Goal: Entertainment & Leisure: Browse casually

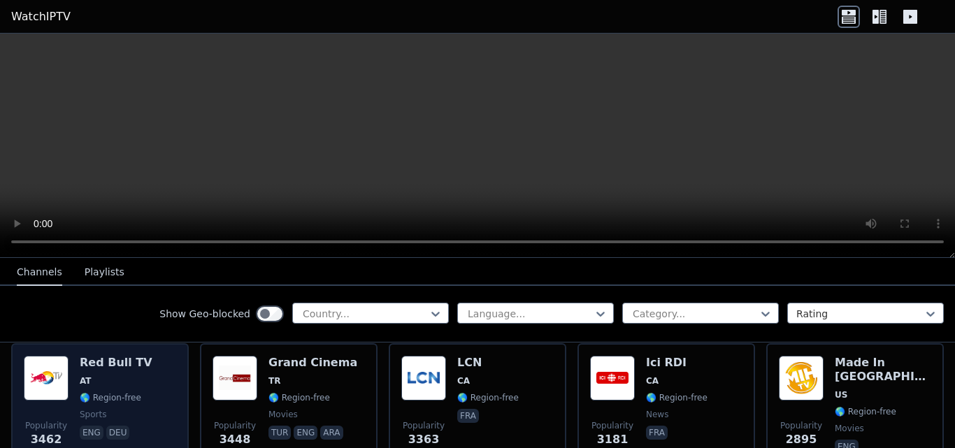
scroll to position [442, 0]
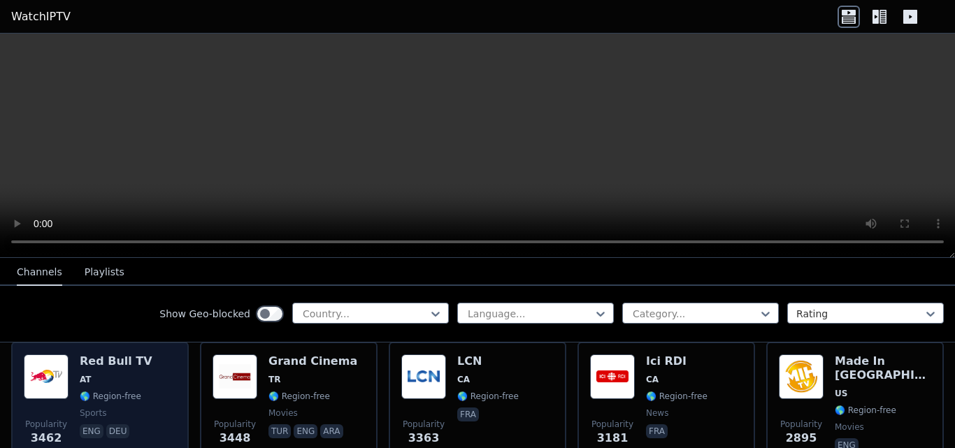
click at [143, 369] on div "Popularity 3462 Red Bull TV AT 🌎 Region-free sports eng deu" at bounding box center [100, 404] width 152 height 101
click at [145, 356] on div "Popularity 3462 Red Bull TV AT 🌎 Region-free sports eng deu" at bounding box center [100, 404] width 152 height 101
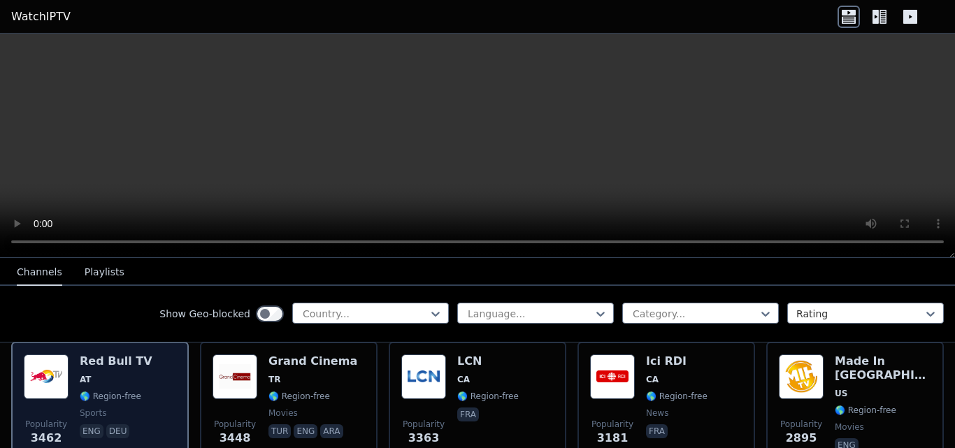
click at [145, 356] on div "Popularity 3462 Red Bull TV AT 🌎 Region-free sports eng deu" at bounding box center [100, 404] width 152 height 101
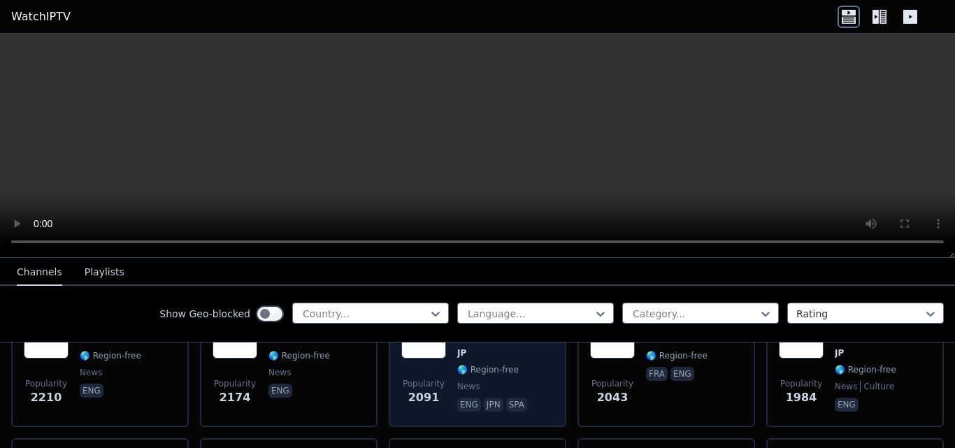
scroll to position [1060, 0]
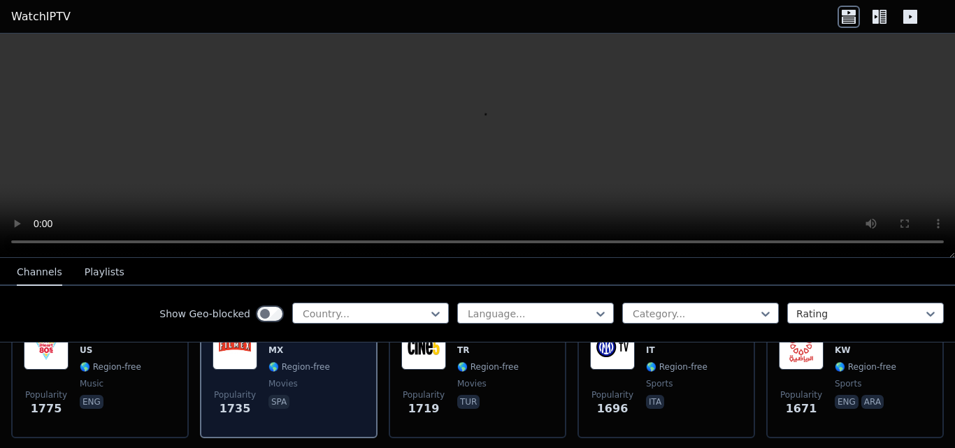
scroll to position [1176, 0]
click at [252, 396] on span "Popularity 1735" at bounding box center [234, 402] width 45 height 45
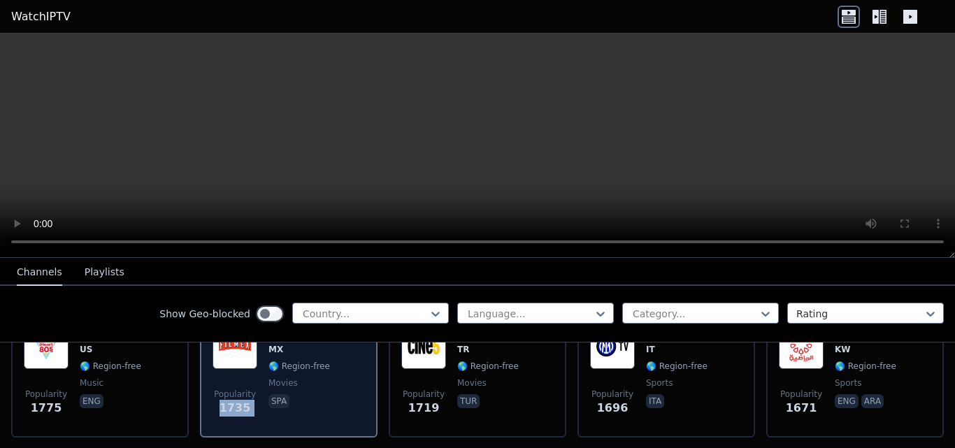
click at [252, 396] on span "Popularity 1735" at bounding box center [234, 402] width 45 height 45
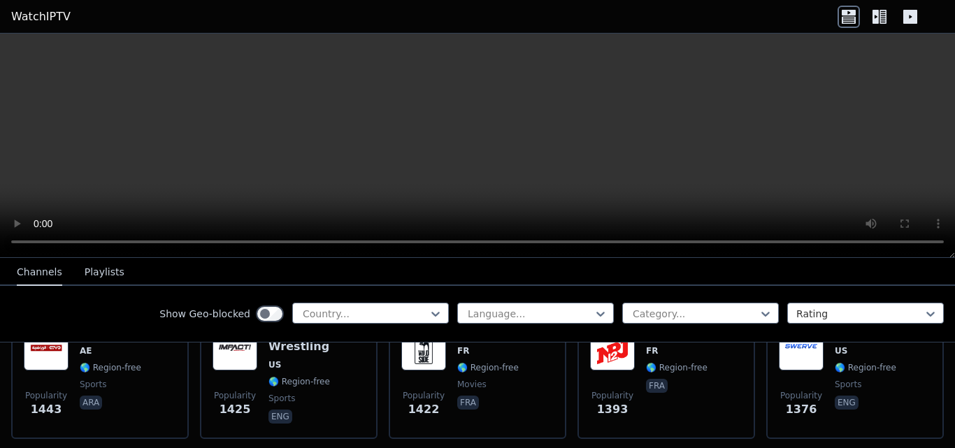
scroll to position [1613, 0]
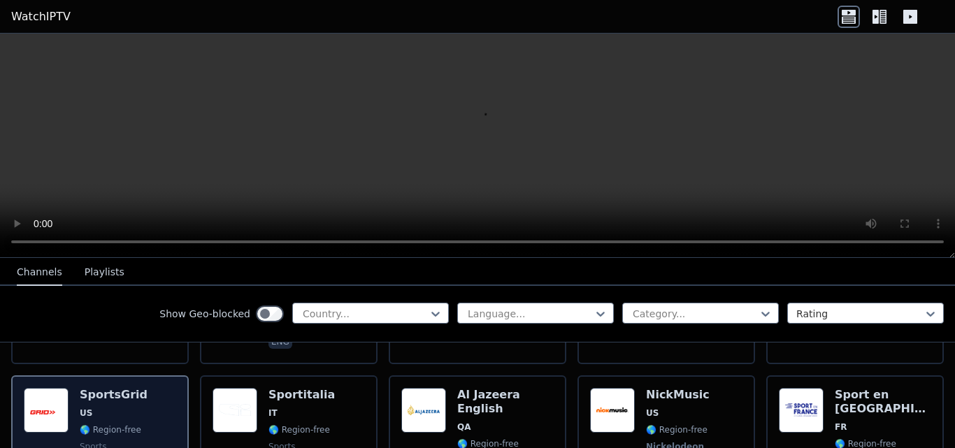
scroll to position [1696, 0]
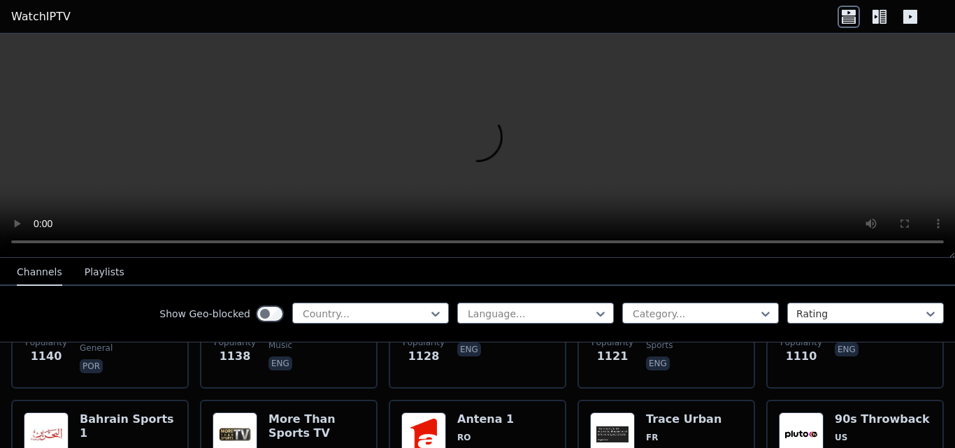
scroll to position [2227, 0]
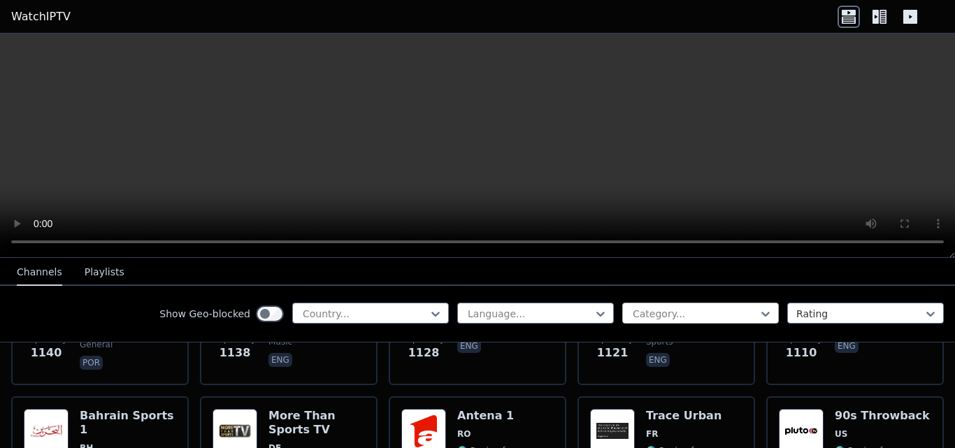
click at [739, 315] on div at bounding box center [694, 314] width 127 height 14
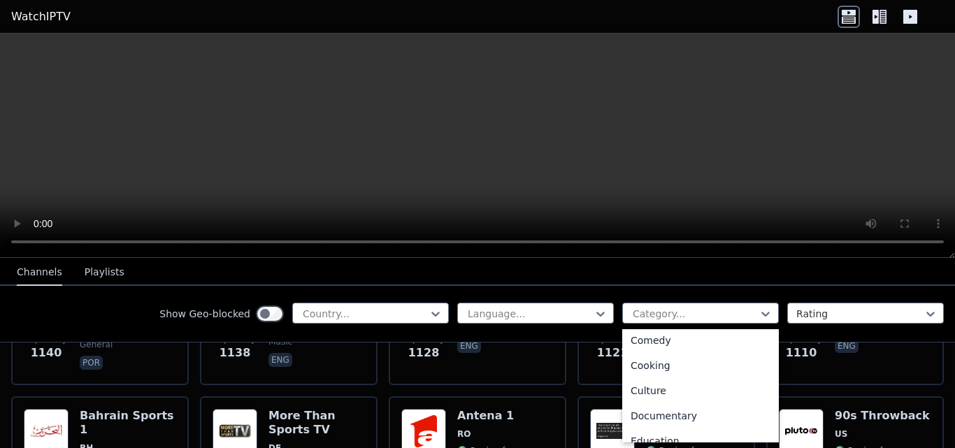
scroll to position [131, 0]
click at [638, 367] on div "Cooking" at bounding box center [700, 364] width 157 height 25
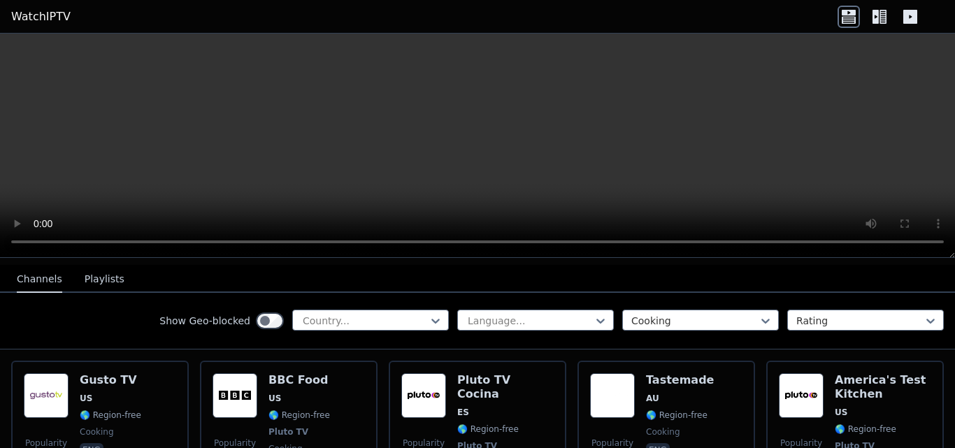
scroll to position [151, 0]
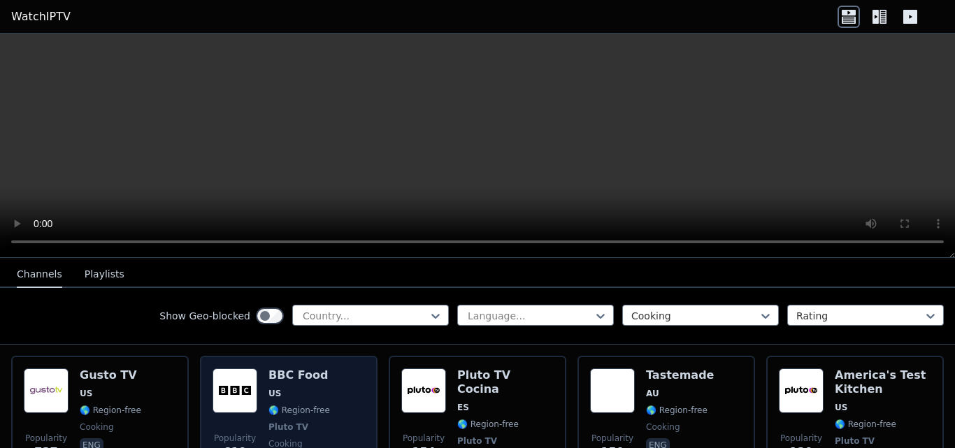
click at [323, 394] on div "Popularity 619 BBC Food US 🌎 Region-free Pluto TV cooking eng" at bounding box center [288, 426] width 152 height 117
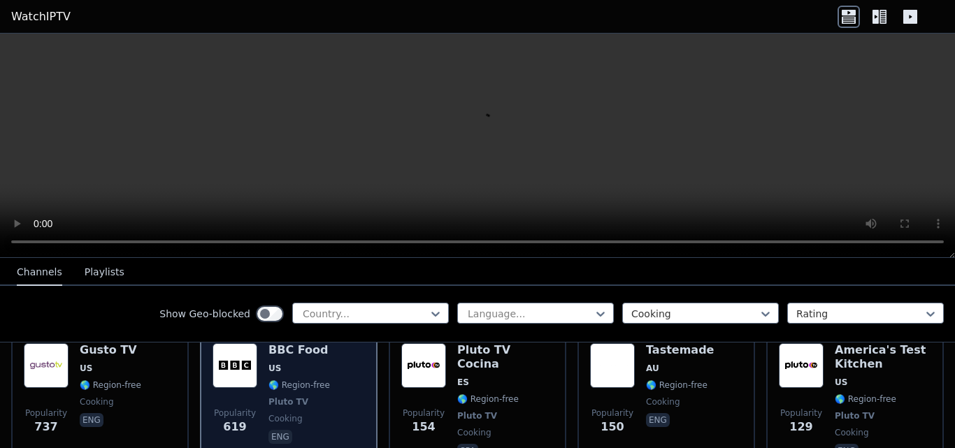
scroll to position [179, 0]
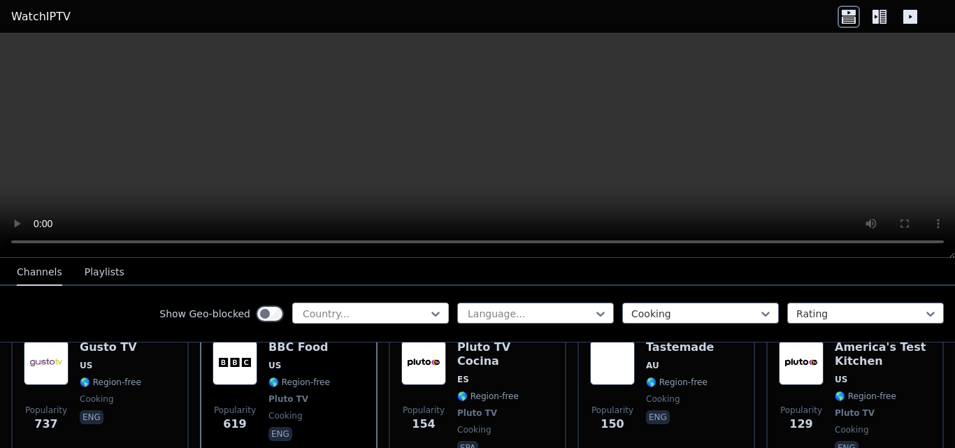
drag, startPoint x: 323, startPoint y: 393, endPoint x: 332, endPoint y: 319, distance: 73.9
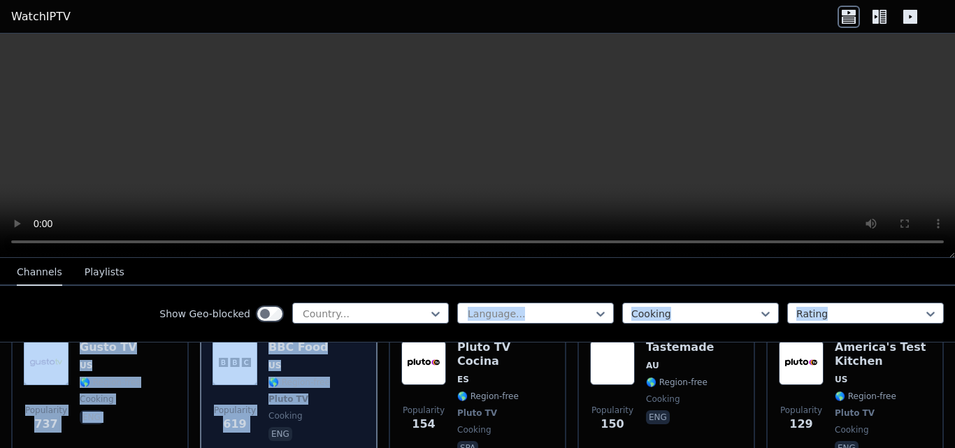
scroll to position [145, 0]
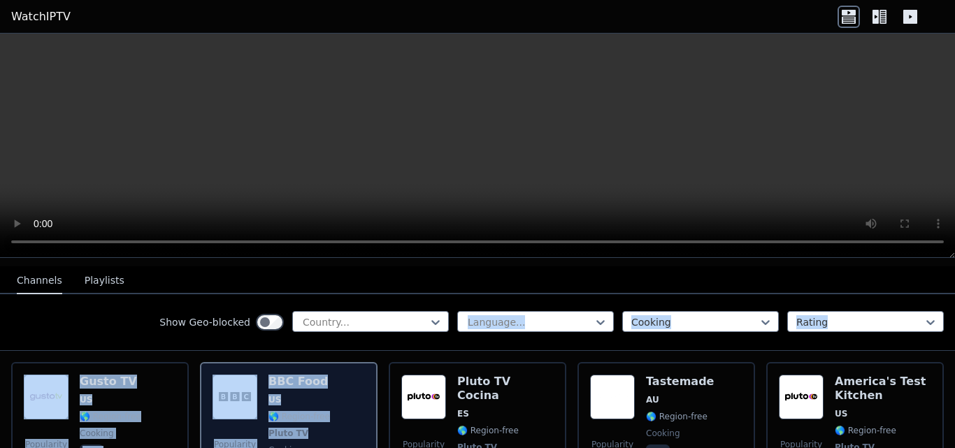
click at [349, 382] on div "Popularity 619 BBC Food US 🌎 Region-free Pluto TV cooking eng" at bounding box center [288, 433] width 152 height 117
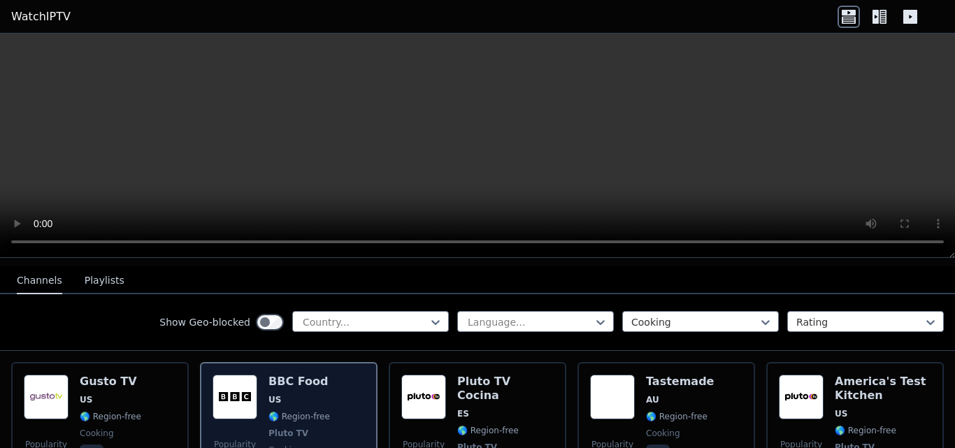
click at [349, 382] on div "Popularity 619 BBC Food US 🌎 Region-free Pluto TV cooking eng" at bounding box center [288, 433] width 152 height 117
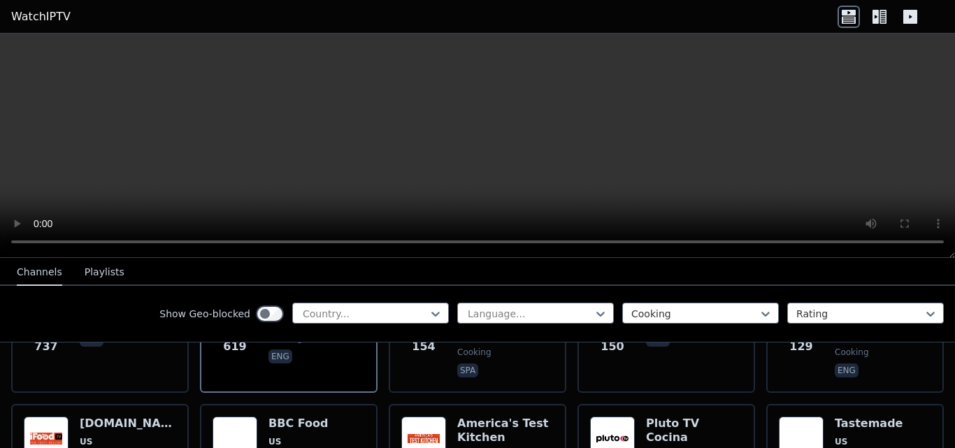
scroll to position [268, 0]
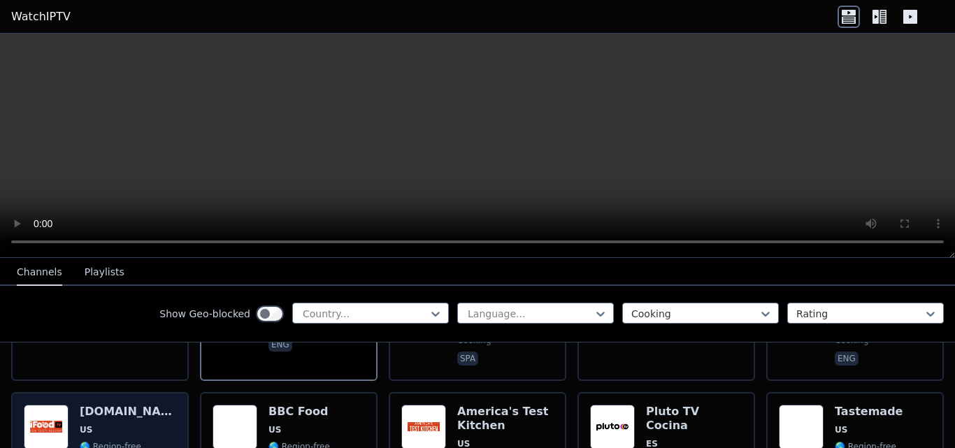
click at [96, 405] on h6 "[DOMAIN_NAME]" at bounding box center [128, 412] width 96 height 14
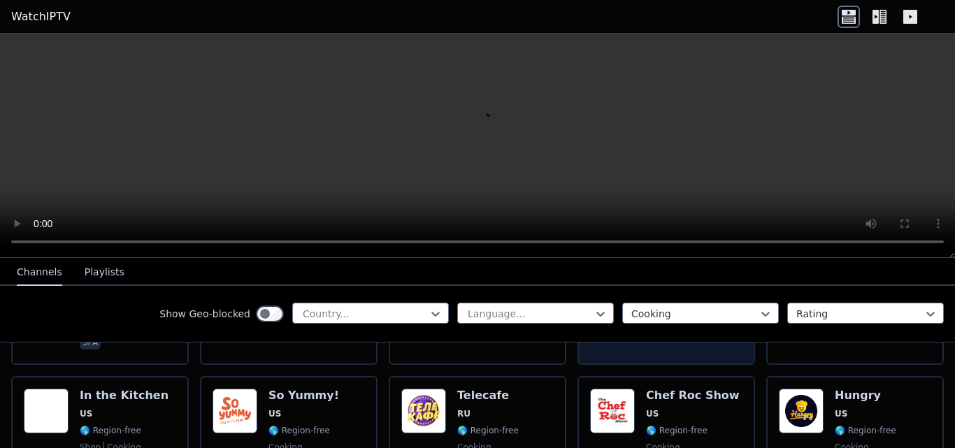
scroll to position [593, 0]
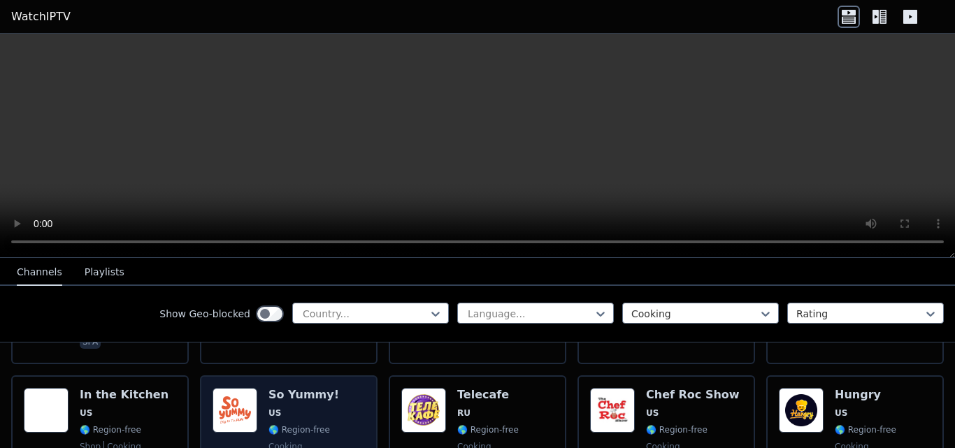
click at [276, 407] on span "US" at bounding box center [274, 412] width 13 height 11
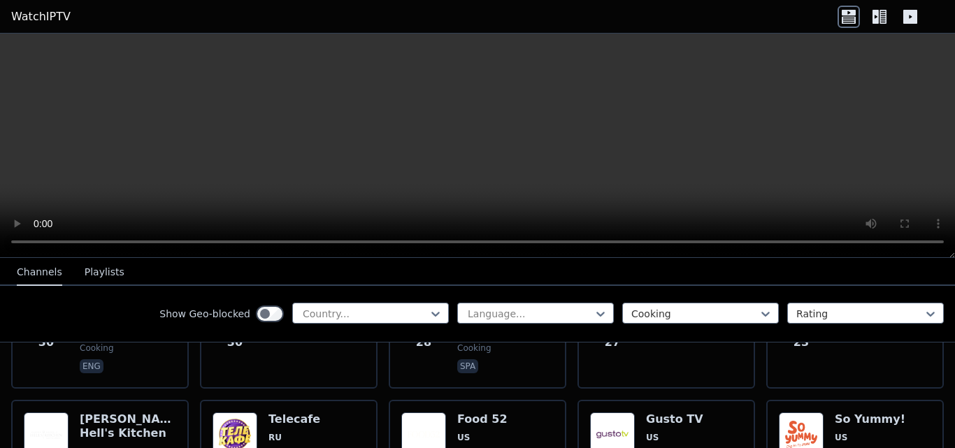
scroll to position [1027, 0]
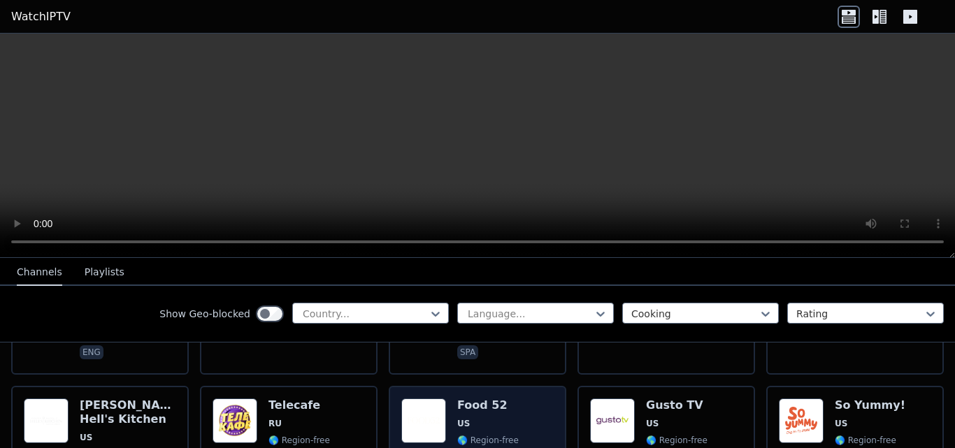
click at [458, 398] on h6 "Food 52" at bounding box center [488, 405] width 62 height 14
